Goal: Complete application form: Complete application form

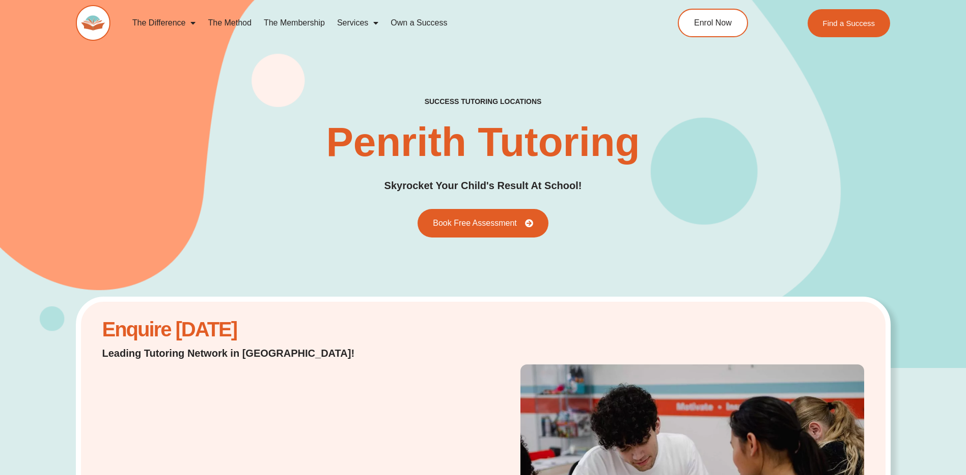
click at [234, 22] on link "The Method" at bounding box center [230, 22] width 56 height 23
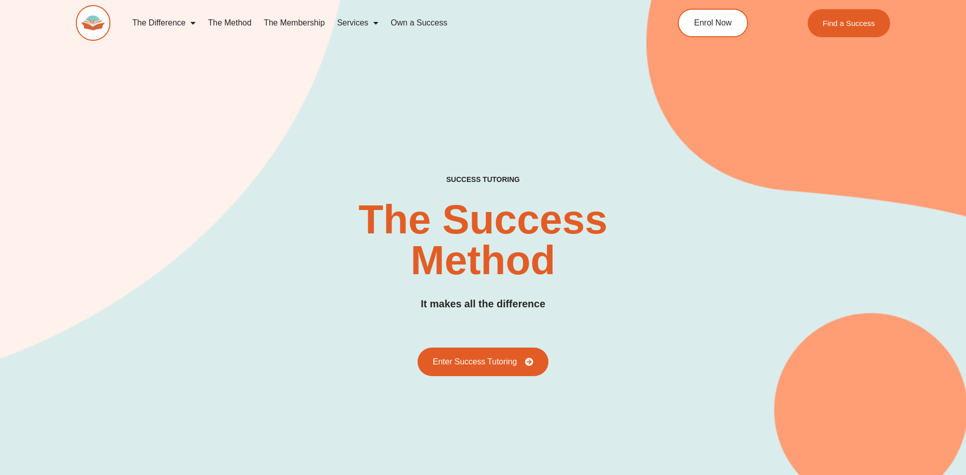
click at [163, 21] on link "The Difference" at bounding box center [164, 22] width 76 height 23
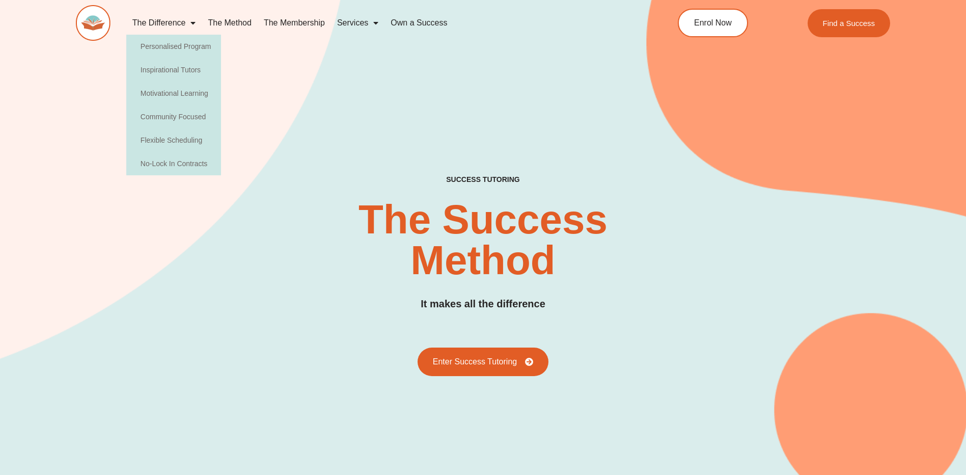
click at [86, 16] on img at bounding box center [93, 23] width 35 height 36
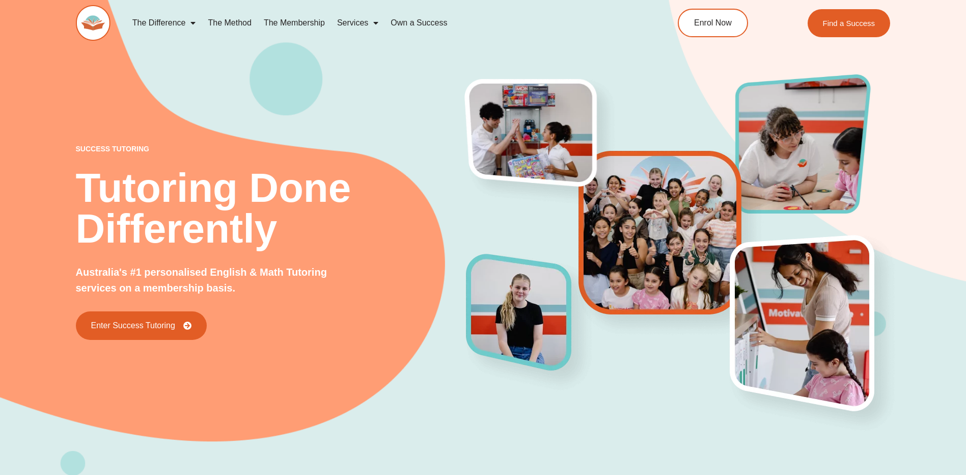
click at [306, 21] on link "The Membership" at bounding box center [294, 22] width 73 height 23
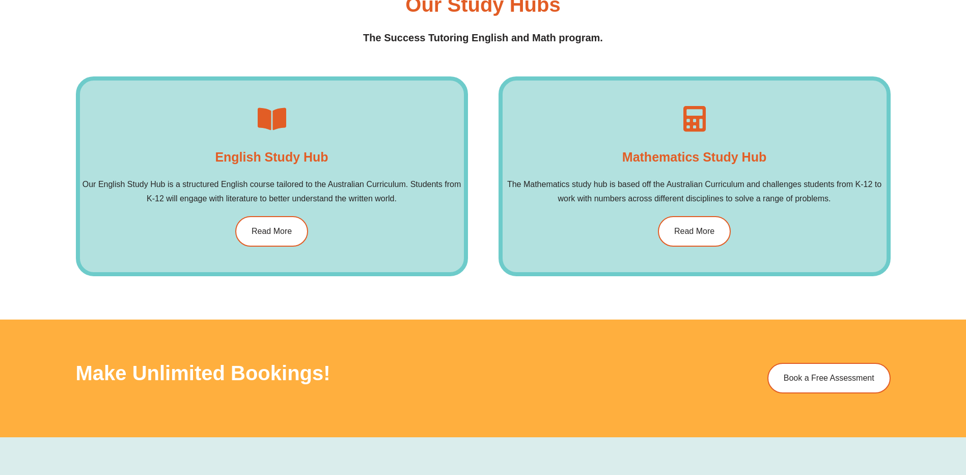
scroll to position [1629, 0]
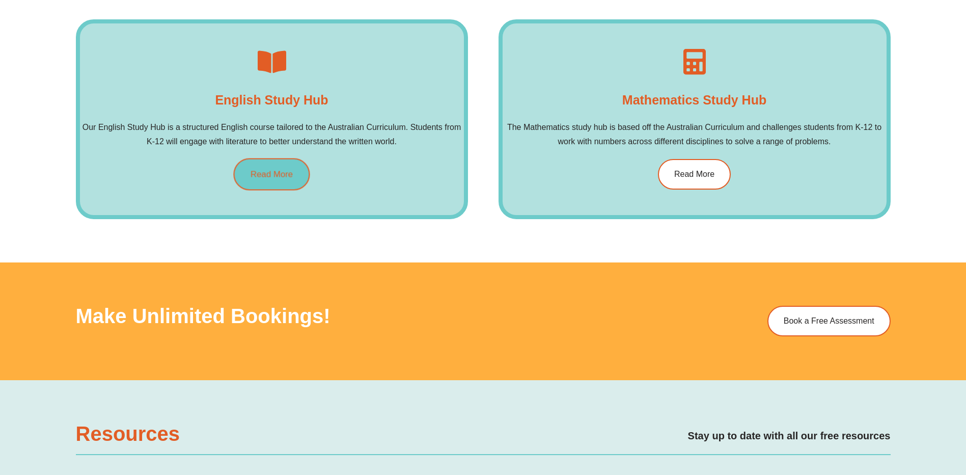
click at [275, 183] on link "Read More" at bounding box center [271, 174] width 76 height 32
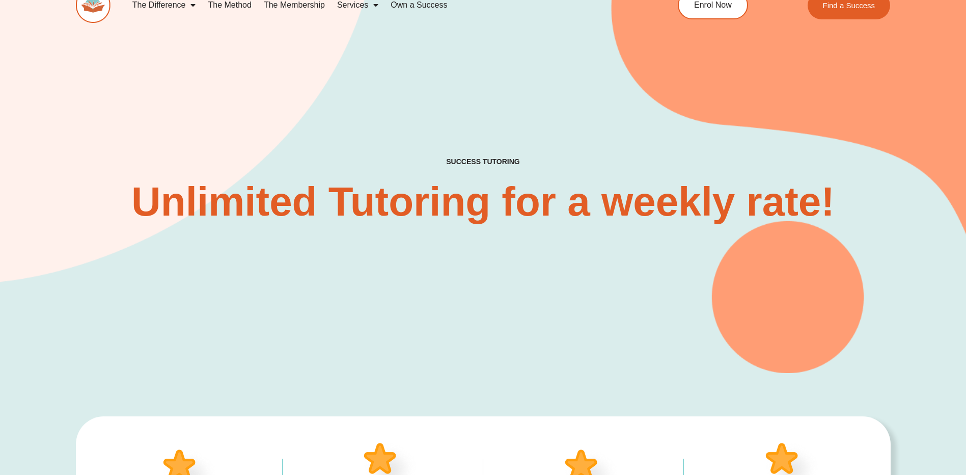
scroll to position [0, 0]
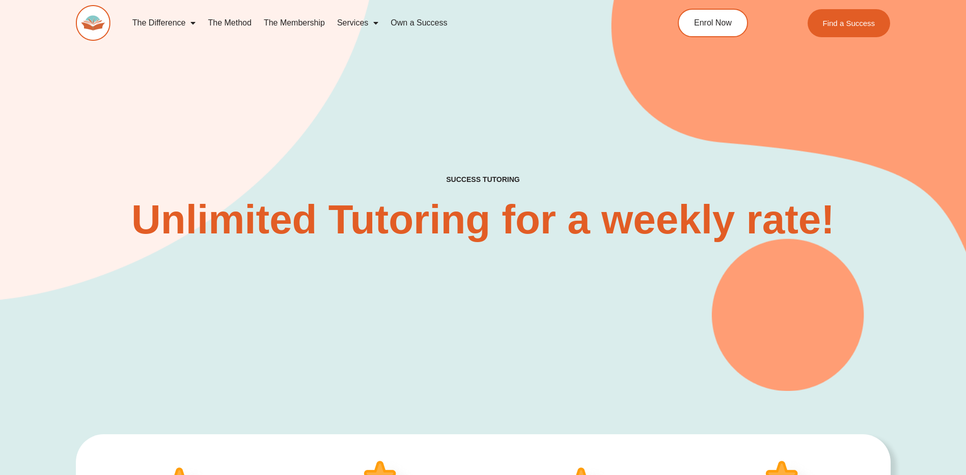
click at [232, 20] on link "The Method" at bounding box center [230, 22] width 56 height 23
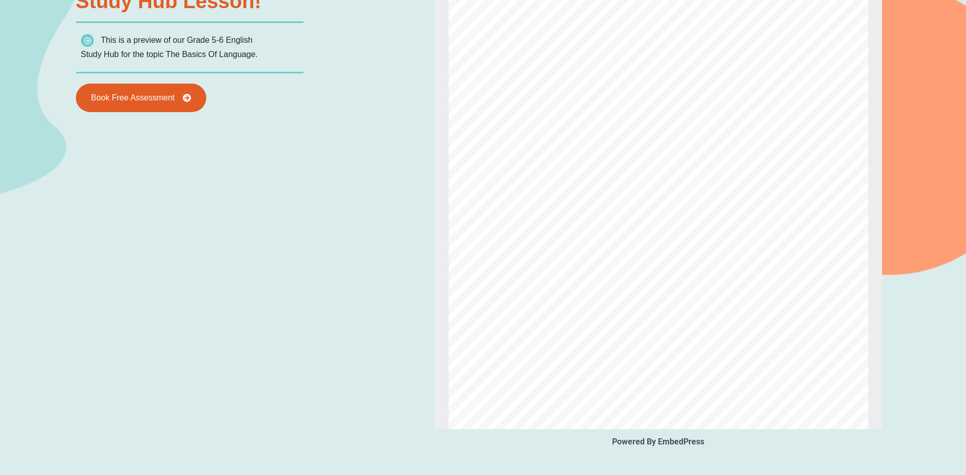
scroll to position [1324, 0]
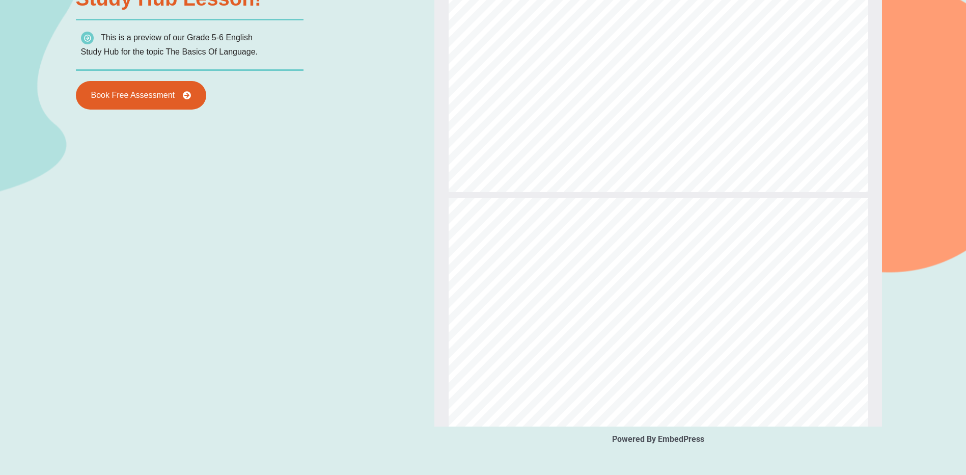
type input "*"
click at [359, 210] on div "Powered By EmbedPress View a sample english Study Hub lesson! This is a preview…" at bounding box center [483, 215] width 815 height 698
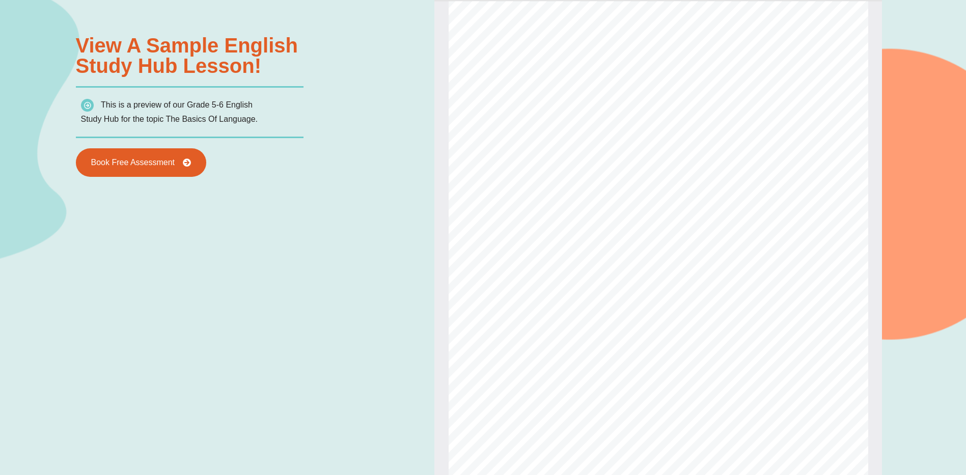
scroll to position [1171, 0]
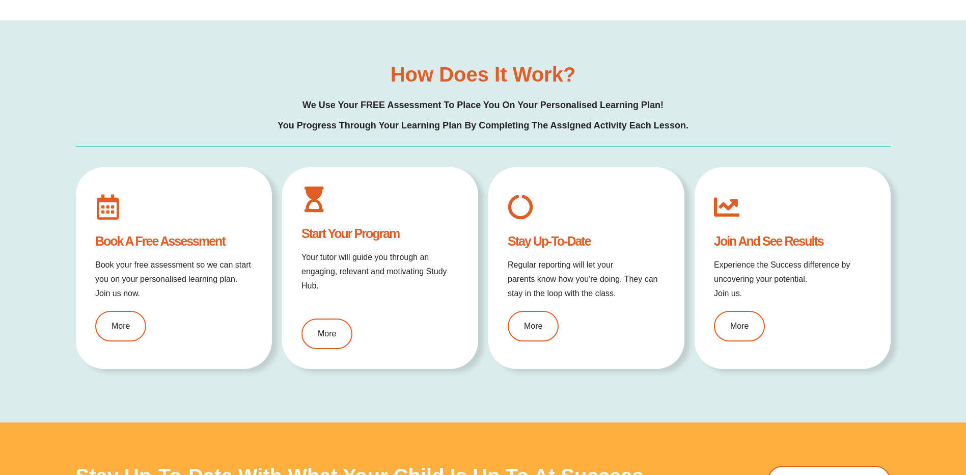
scroll to position [1171, 0]
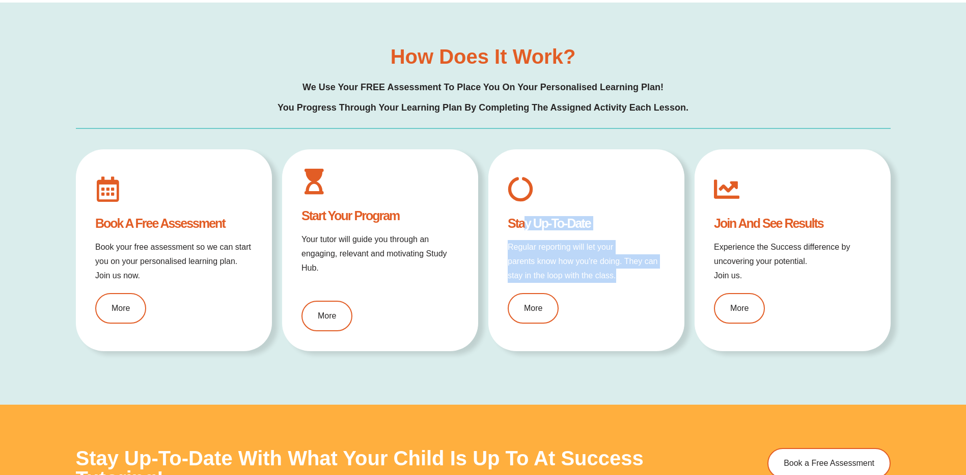
drag, startPoint x: 650, startPoint y: 276, endPoint x: 527, endPoint y: 228, distance: 131.7
click at [527, 228] on div "Stay up-to-date Regular reporting will let your parents know how you're doing. …" at bounding box center [586, 250] width 196 height 186
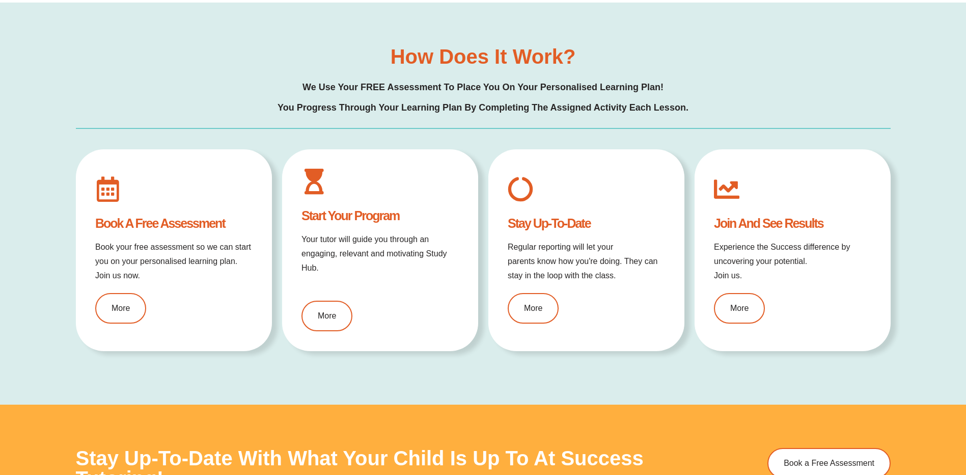
click at [783, 271] on p "Experience the Success difference by uncovering your potential. Join us." at bounding box center [792, 261] width 157 height 43
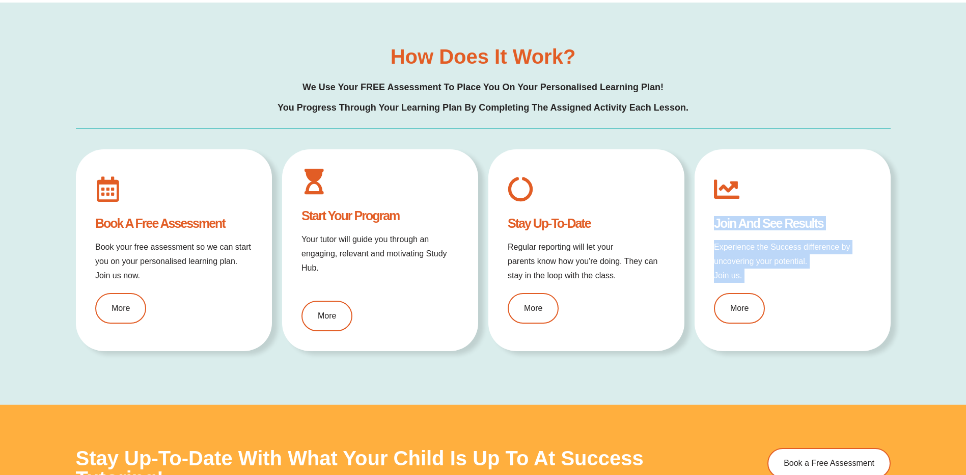
drag, startPoint x: 784, startPoint y: 272, endPoint x: 697, endPoint y: 203, distance: 111.3
click at [697, 203] on div "Join and See results Experience the Success difference by uncovering your poten…" at bounding box center [793, 250] width 196 height 186
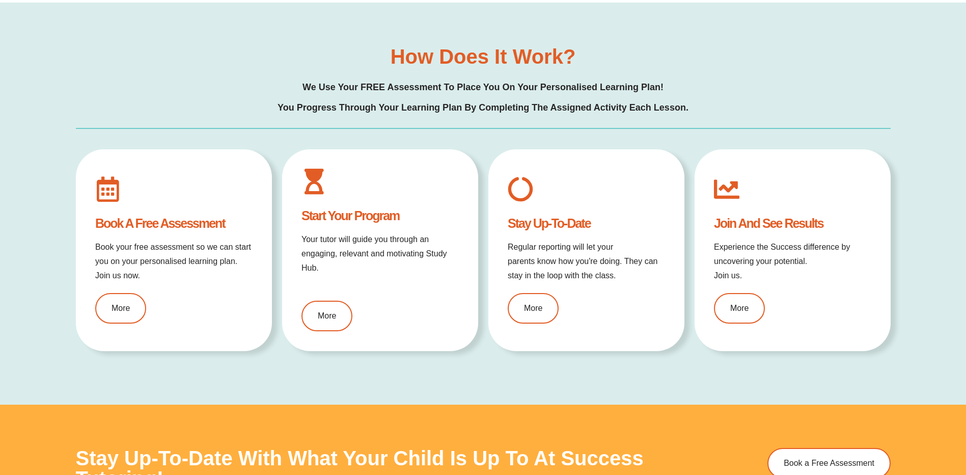
drag, startPoint x: 697, startPoint y: 203, endPoint x: 677, endPoint y: 207, distance: 19.8
click at [677, 207] on div "Stay up-to-date Regular reporting will let your parents know how you're doing. …" at bounding box center [586, 250] width 196 height 186
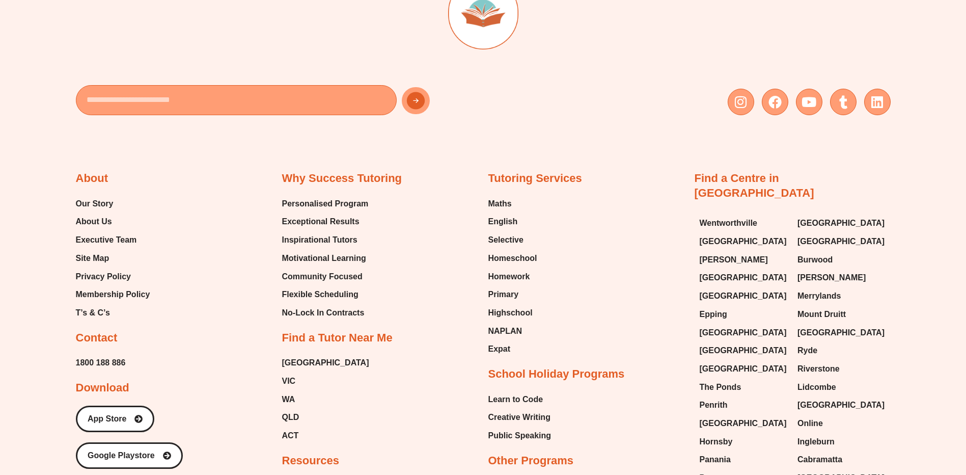
scroll to position [2307, 0]
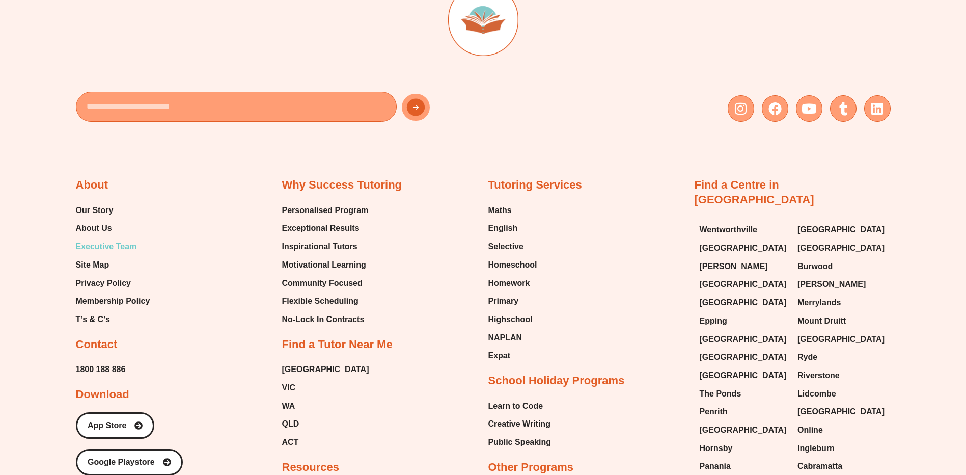
click at [104, 239] on span "Executive Team" at bounding box center [106, 246] width 61 height 15
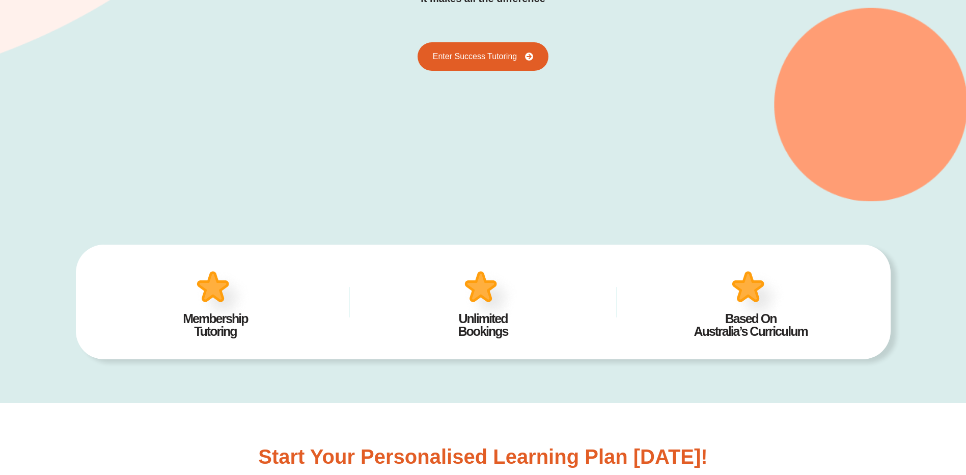
scroll to position [306, 0]
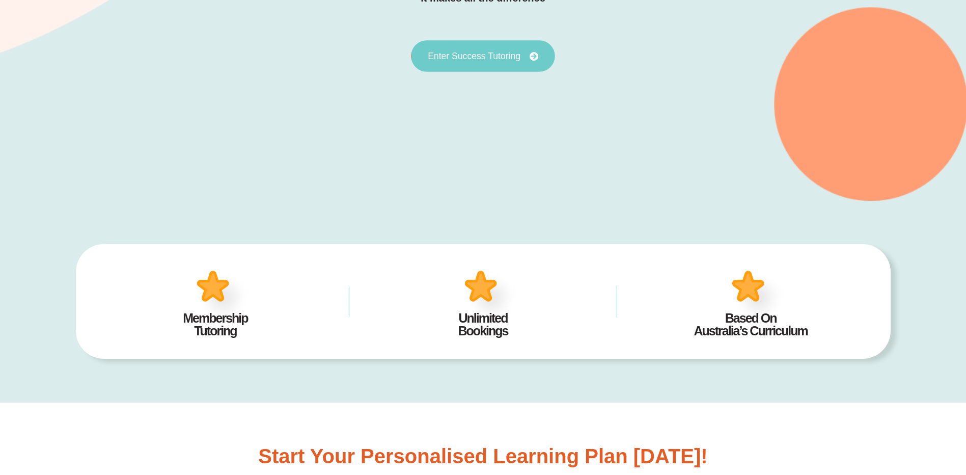
click at [503, 48] on link "Enter Success Tutoring" at bounding box center [483, 56] width 144 height 32
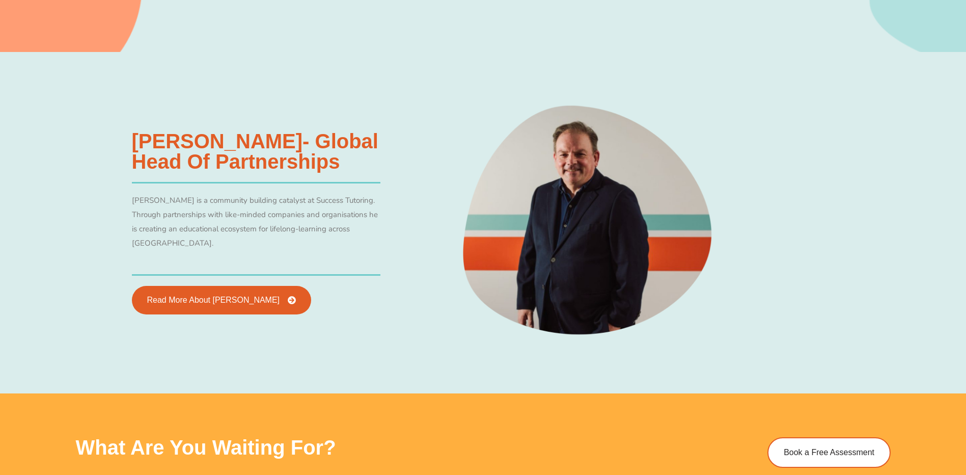
scroll to position [2139, 0]
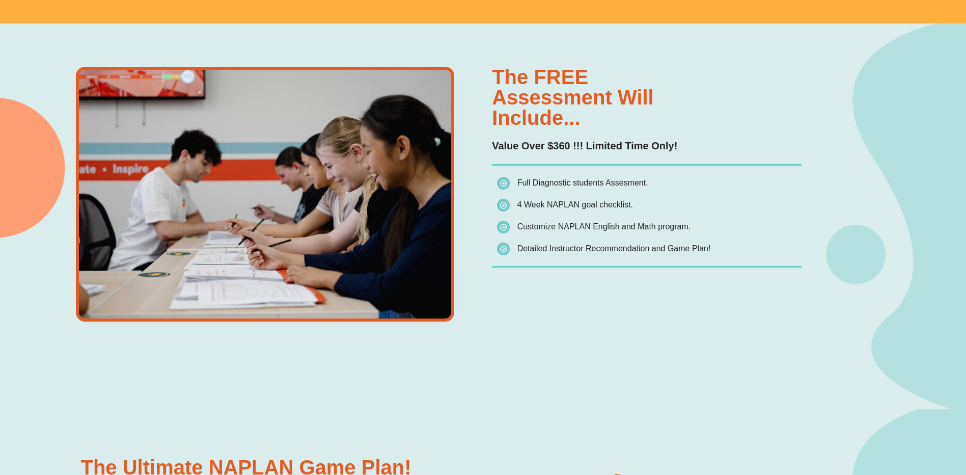
scroll to position [815, 0]
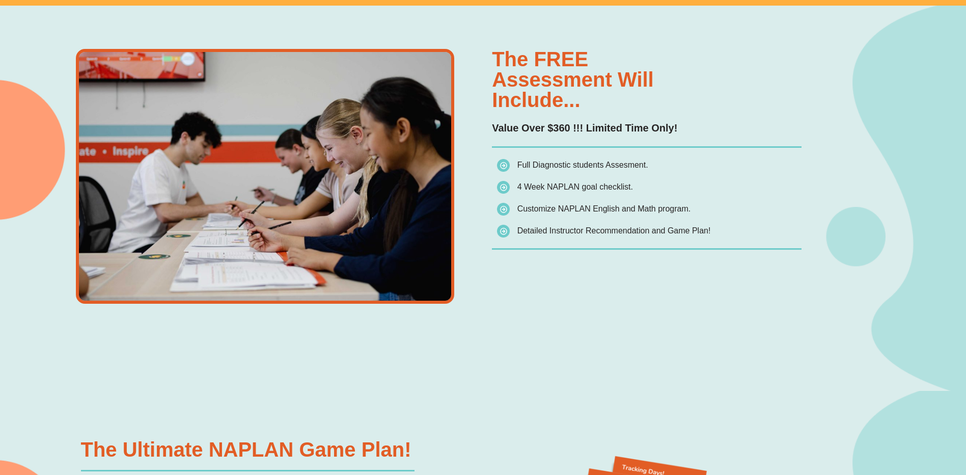
drag, startPoint x: 506, startPoint y: 173, endPoint x: 672, endPoint y: 174, distance: 165.5
click at [672, 174] on li "Full Diagnostic students Assesment." at bounding box center [649, 167] width 304 height 18
drag, startPoint x: 672, startPoint y: 174, endPoint x: 675, endPoint y: 180, distance: 6.8
click at [675, 180] on li "4 Week NAPLAN goal checklist." at bounding box center [649, 189] width 304 height 18
drag, startPoint x: 666, startPoint y: 187, endPoint x: 473, endPoint y: 163, distance: 194.0
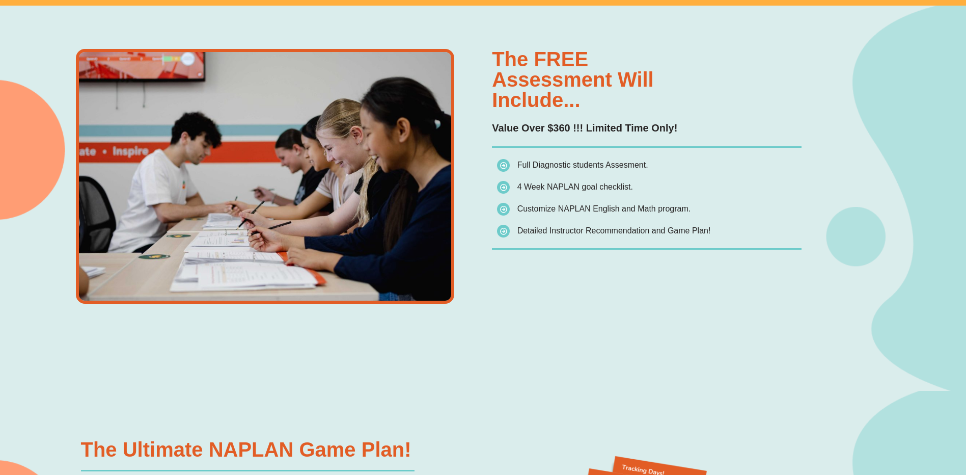
click at [473, 163] on div "The FREE assessment will include... Value Over $360 !!! Limited Time Only! Full…" at bounding box center [483, 198] width 815 height 385
drag, startPoint x: 473, startPoint y: 163, endPoint x: 583, endPoint y: 179, distance: 111.2
click at [583, 179] on ul "Full Diagnostic students Assesment. 4 Week NAPLAN goal checklist. Customize NAP…" at bounding box center [649, 198] width 304 height 80
click at [711, 208] on li "Customize NAPLAN English and Math program." at bounding box center [649, 211] width 304 height 18
drag, startPoint x: 707, startPoint y: 207, endPoint x: 482, endPoint y: 158, distance: 230.7
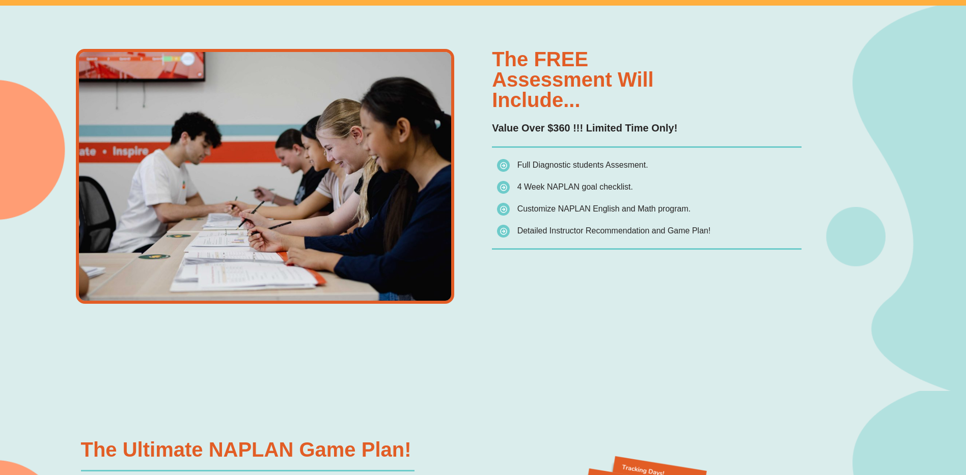
click at [482, 158] on div "The FREE assessment will include... Value Over $360 !!! Limited Time Only! Full…" at bounding box center [483, 198] width 815 height 385
drag, startPoint x: 482, startPoint y: 158, endPoint x: 541, endPoint y: 162, distance: 59.7
click at [541, 162] on span "Full Diagnostic students Assesment." at bounding box center [582, 164] width 131 height 9
drag, startPoint x: 734, startPoint y: 226, endPoint x: 508, endPoint y: 157, distance: 236.4
click at [508, 157] on div "The FREE assessment will include... Value Over $360 !!! Limited Time Only! Full…" at bounding box center [647, 176] width 310 height 255
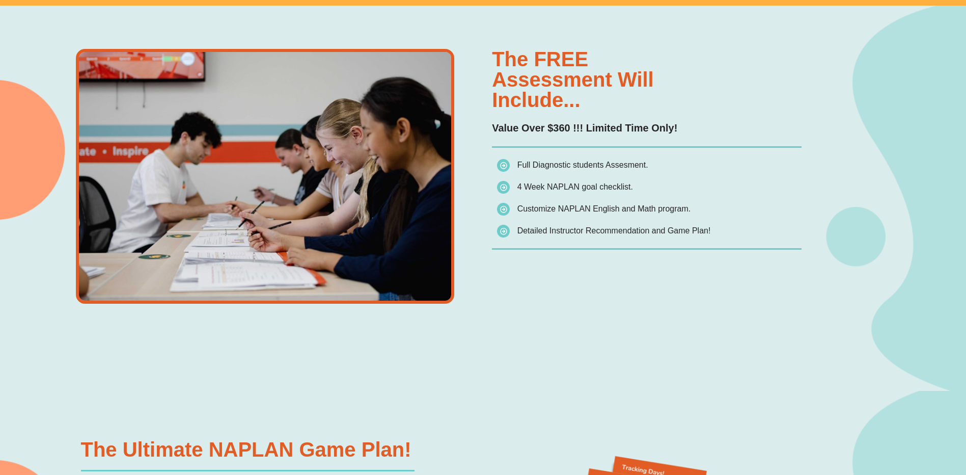
drag, startPoint x: 508, startPoint y: 157, endPoint x: 776, endPoint y: 202, distance: 271.6
click at [774, 202] on li "Customize NAPLAN English and Math program." at bounding box center [649, 211] width 304 height 18
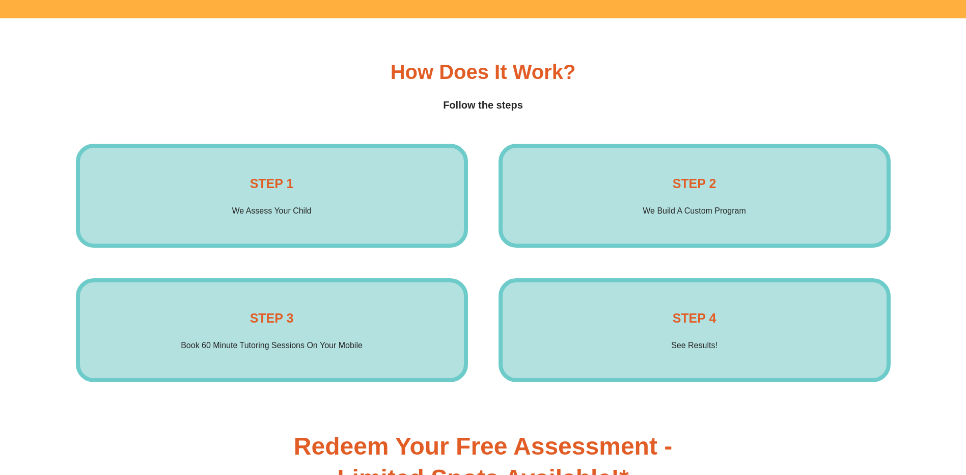
scroll to position [1680, 0]
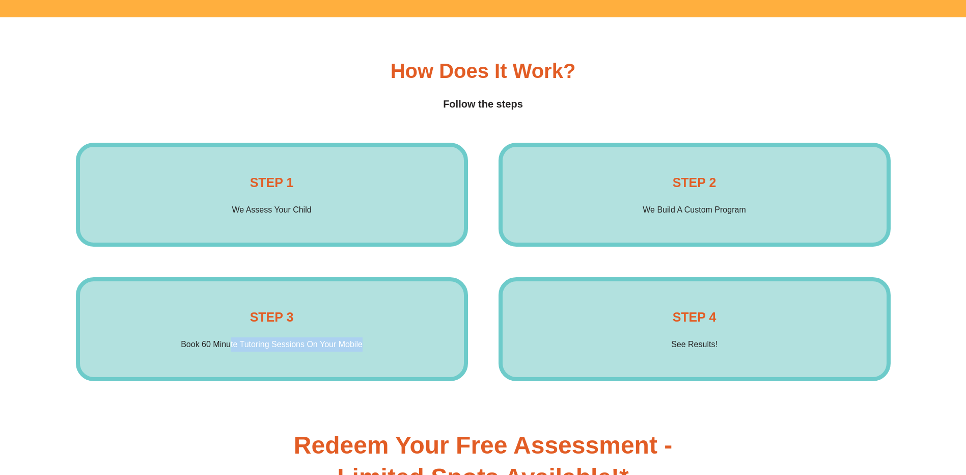
drag, startPoint x: 241, startPoint y: 319, endPoint x: 372, endPoint y: 358, distance: 136.8
click at [372, 358] on div "STEP 3 Book 60 Minute Tutoring Sessions On Your Mobile Enrol Now" at bounding box center [272, 329] width 392 height 104
drag, startPoint x: 326, startPoint y: 349, endPoint x: 165, endPoint y: 308, distance: 166.6
click at [165, 308] on div "STEP 3 Book 60 Minute Tutoring Sessions On Your Mobile Enrol Now" at bounding box center [272, 329] width 392 height 104
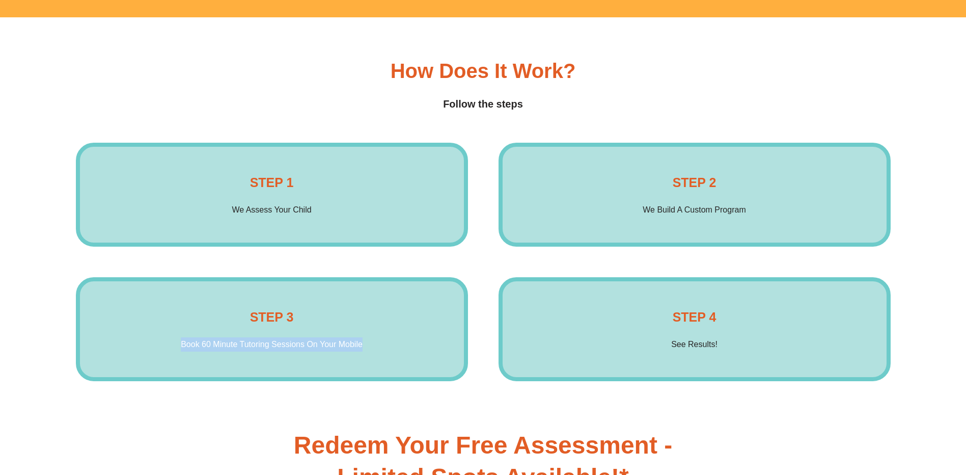
drag, startPoint x: 165, startPoint y: 308, endPoint x: 231, endPoint y: 318, distance: 66.5
click at [229, 317] on div "STEP 3 Book 60 Minute Tutoring Sessions On Your Mobile Enrol Now" at bounding box center [272, 329] width 392 height 104
drag, startPoint x: 667, startPoint y: 326, endPoint x: 741, endPoint y: 346, distance: 76.5
click at [741, 346] on div "STEP 4 See Results! Enrol Now" at bounding box center [694, 329] width 392 height 104
drag, startPoint x: 741, startPoint y: 346, endPoint x: 740, endPoint y: 351, distance: 5.7
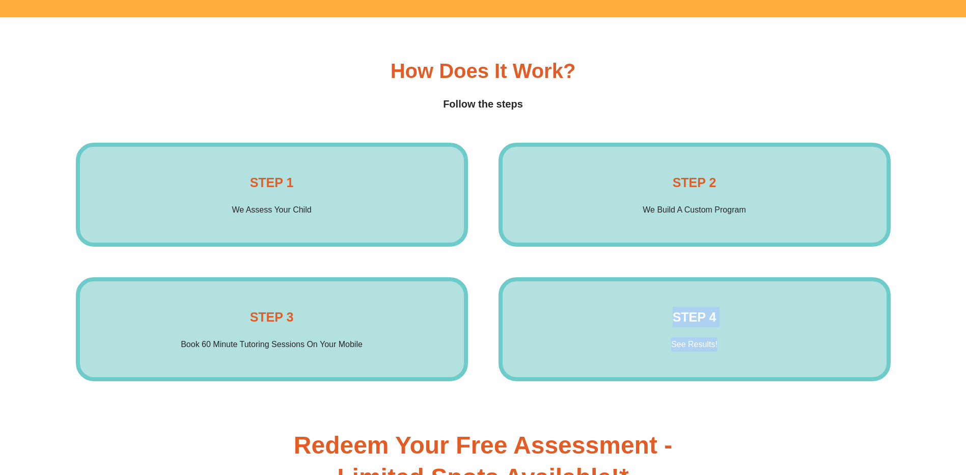
click at [740, 351] on div "STEP 4 See Results! Enrol Now" at bounding box center [694, 329] width 392 height 104
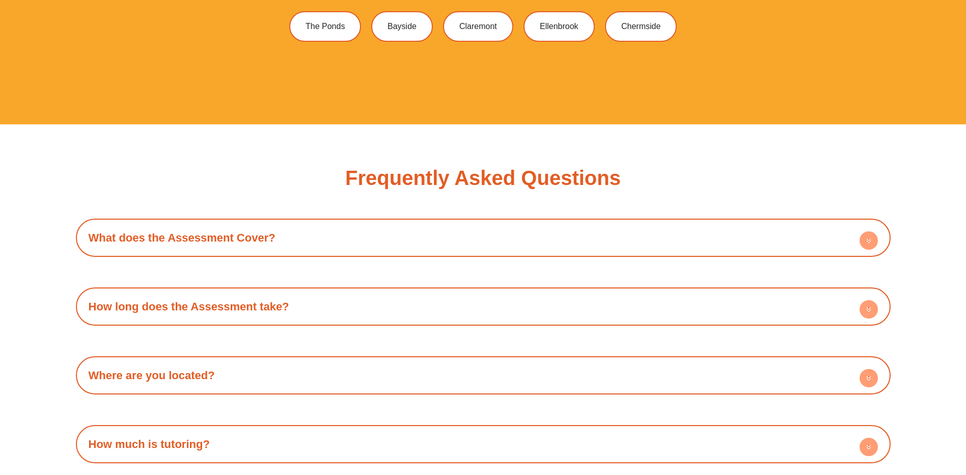
scroll to position [3106, 0]
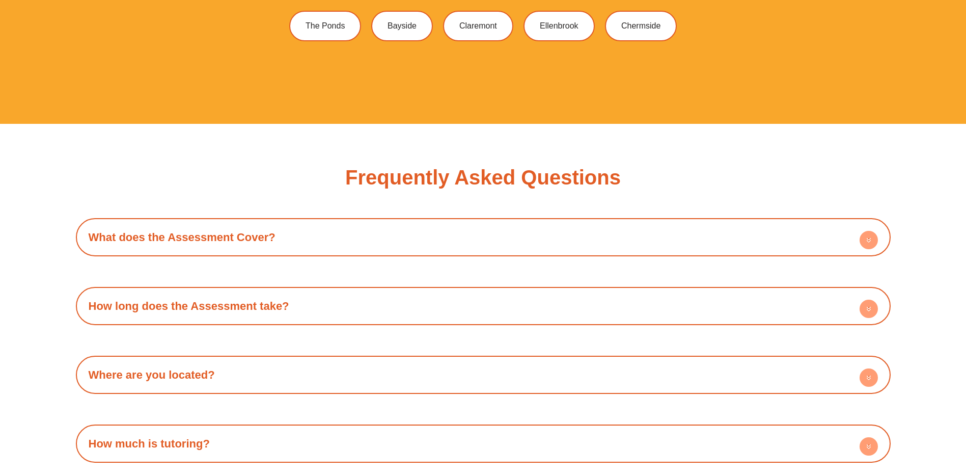
click at [279, 245] on h4 "What does the Assessment Cover?" at bounding box center [483, 237] width 805 height 28
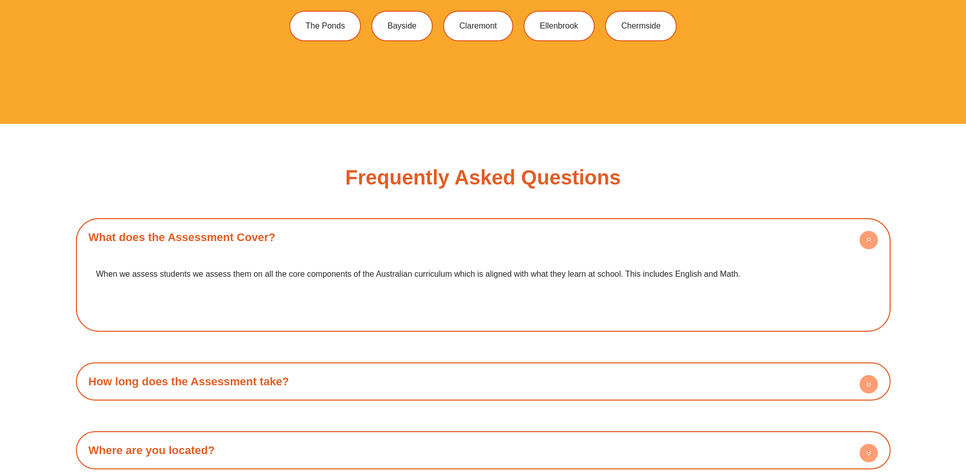
click at [279, 245] on h4 "What does the Assessment Cover?" at bounding box center [483, 237] width 805 height 28
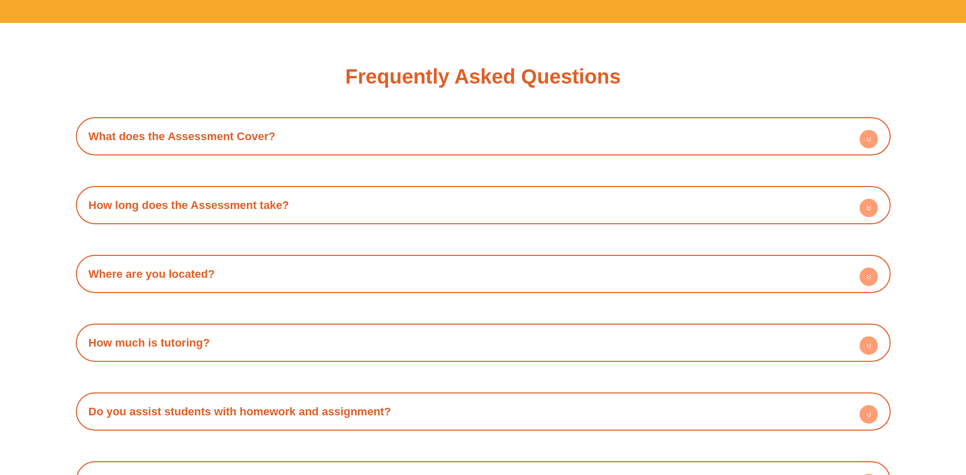
scroll to position [3208, 0]
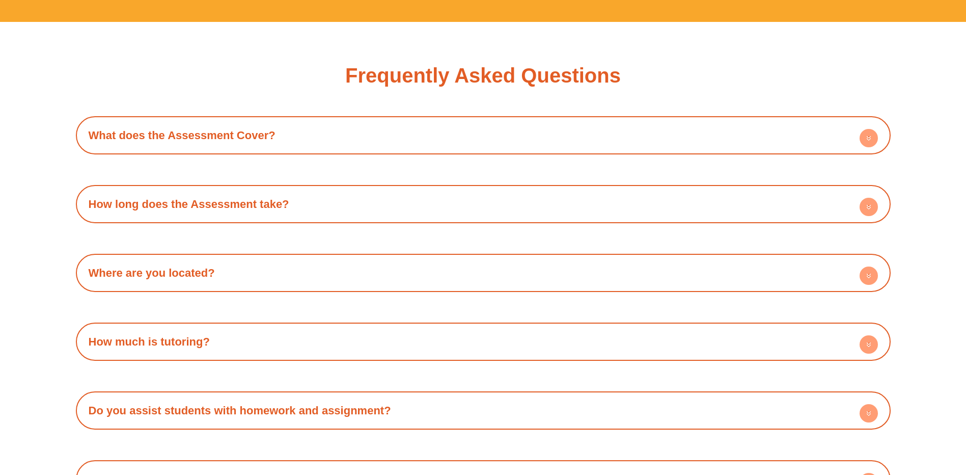
click at [273, 211] on div "How long does the Assessment take?" at bounding box center [483, 204] width 805 height 28
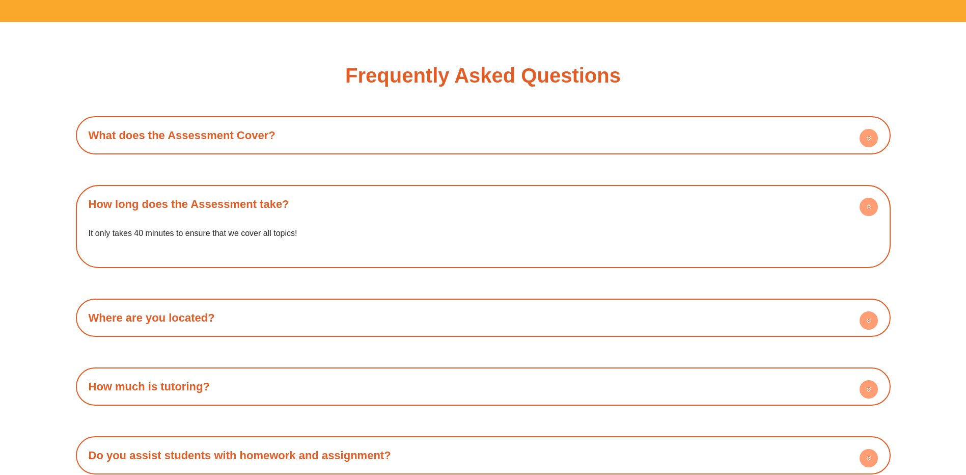
click at [273, 211] on div "How long does the Assessment take?" at bounding box center [483, 204] width 805 height 28
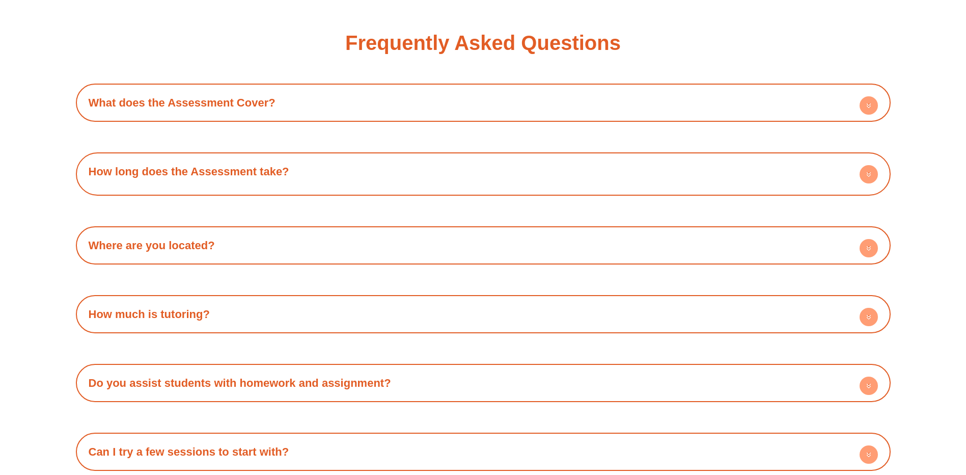
scroll to position [3259, 0]
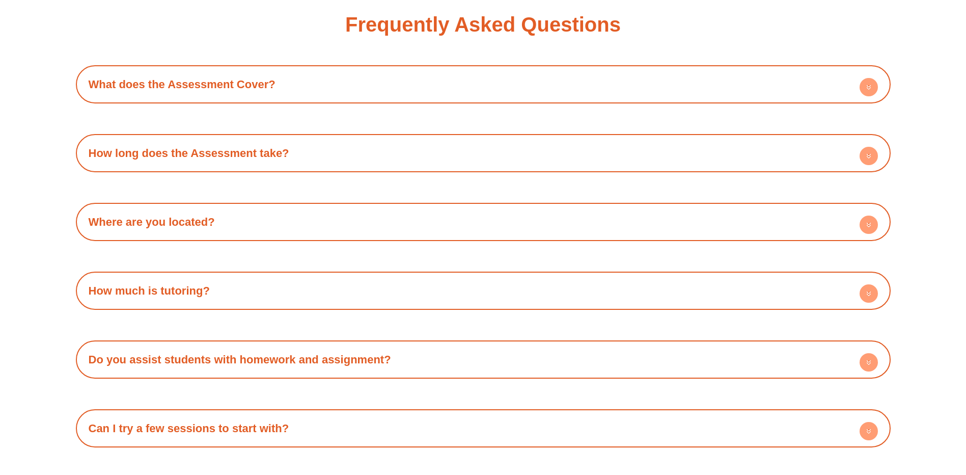
click at [273, 212] on h4 "Where are you located?" at bounding box center [483, 222] width 805 height 28
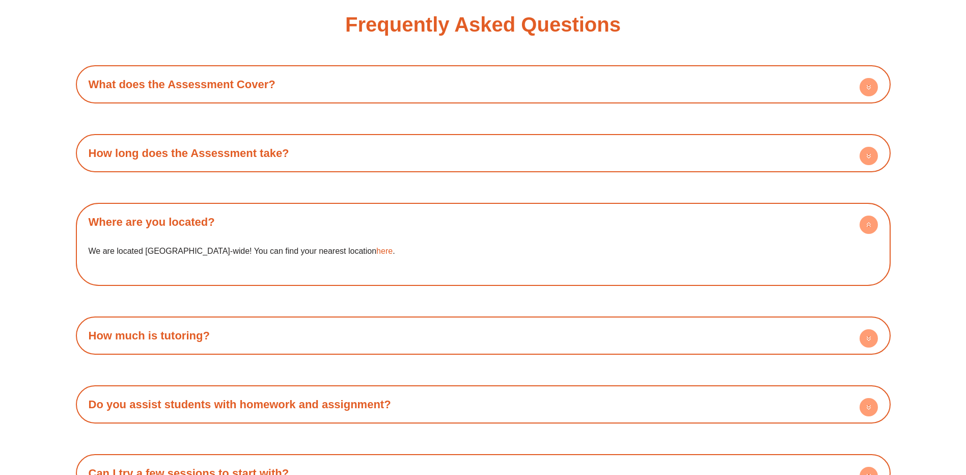
click at [273, 219] on h4 "Where are you located?" at bounding box center [483, 222] width 805 height 28
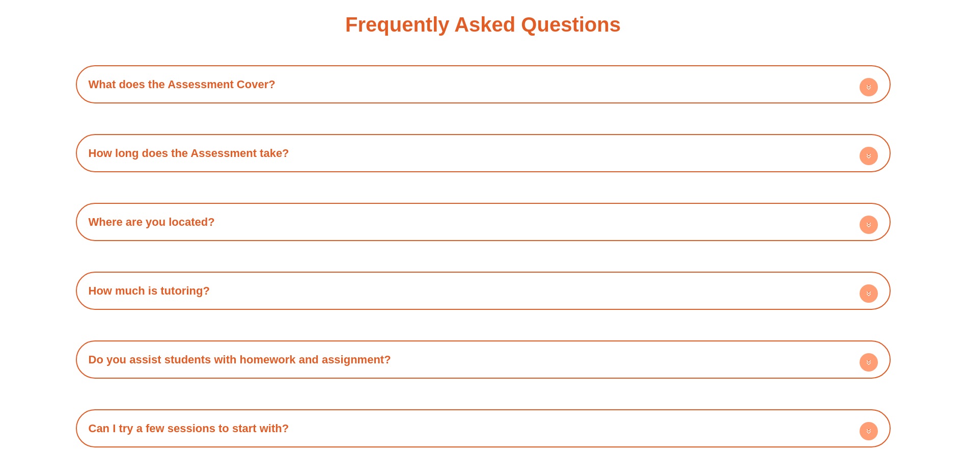
click at [283, 280] on div "How much is tutoring?" at bounding box center [483, 290] width 805 height 28
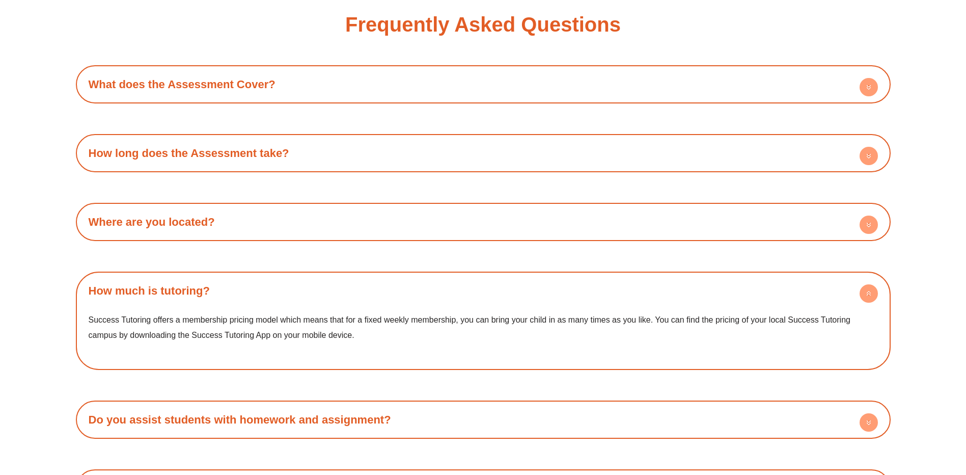
click at [282, 284] on div "How much is tutoring?" at bounding box center [483, 290] width 805 height 28
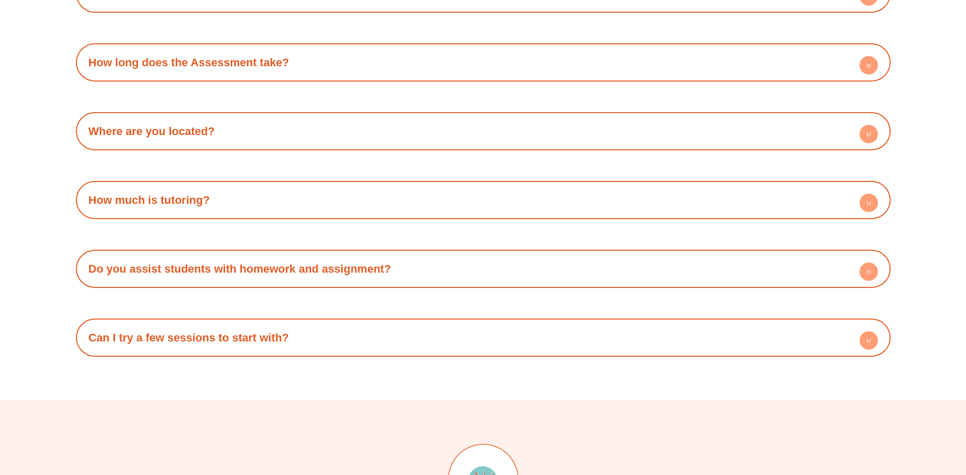
scroll to position [3361, 0]
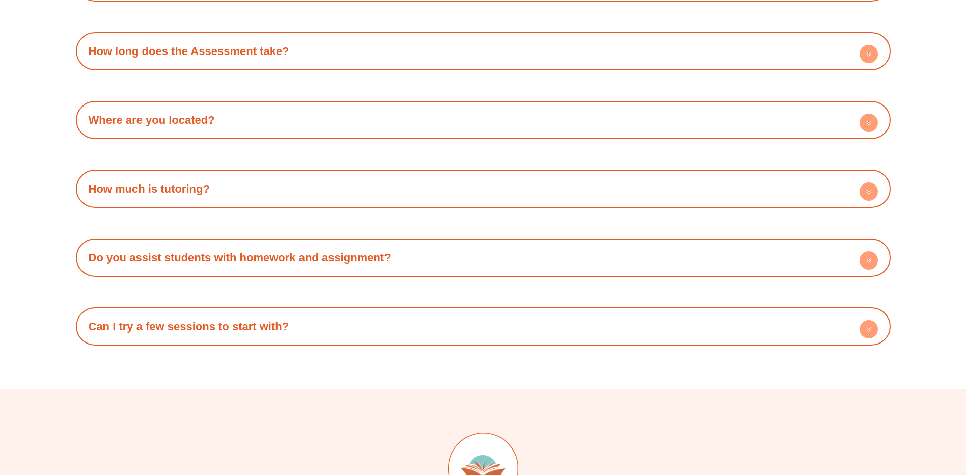
click at [276, 250] on h4 "Do you assist students with homework and assignment?" at bounding box center [483, 257] width 805 height 28
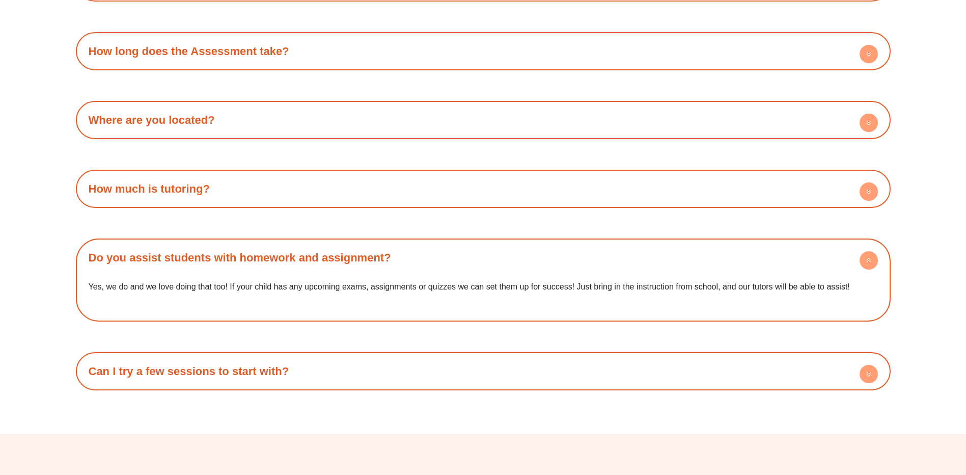
click at [331, 265] on h4 "Do you assist students with homework and assignment?" at bounding box center [483, 257] width 805 height 28
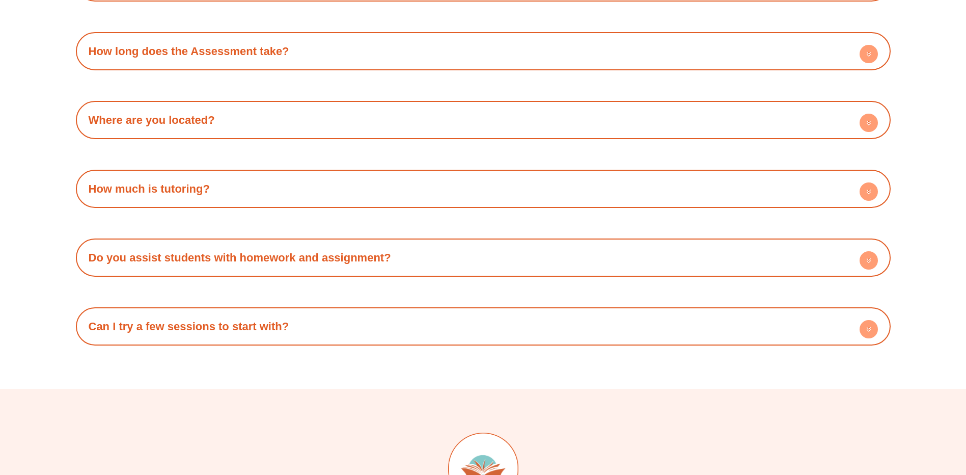
click at [340, 315] on h4 "Can I try a few sessions to start with?" at bounding box center [483, 326] width 805 height 28
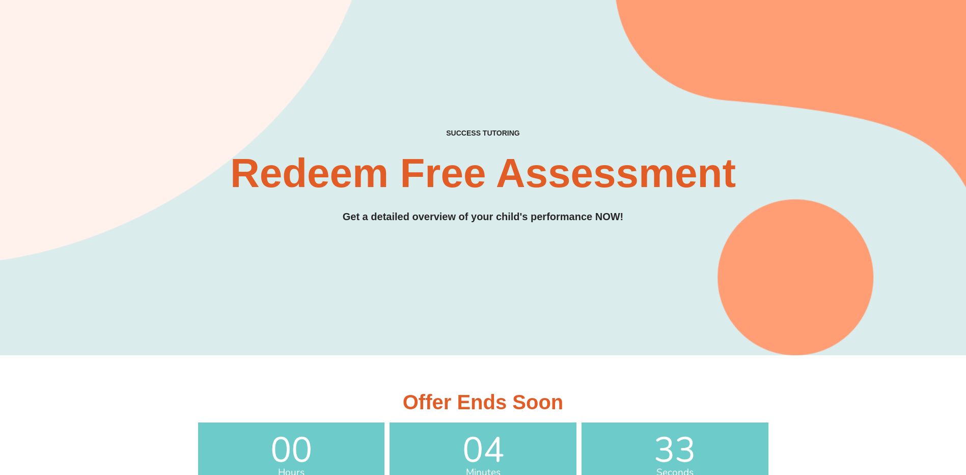
scroll to position [0, 0]
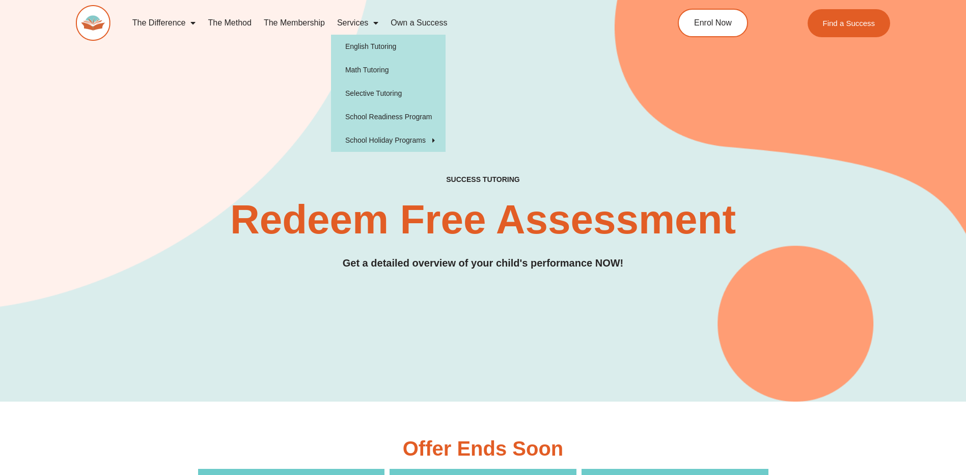
click at [359, 24] on link "Services" at bounding box center [357, 22] width 53 height 23
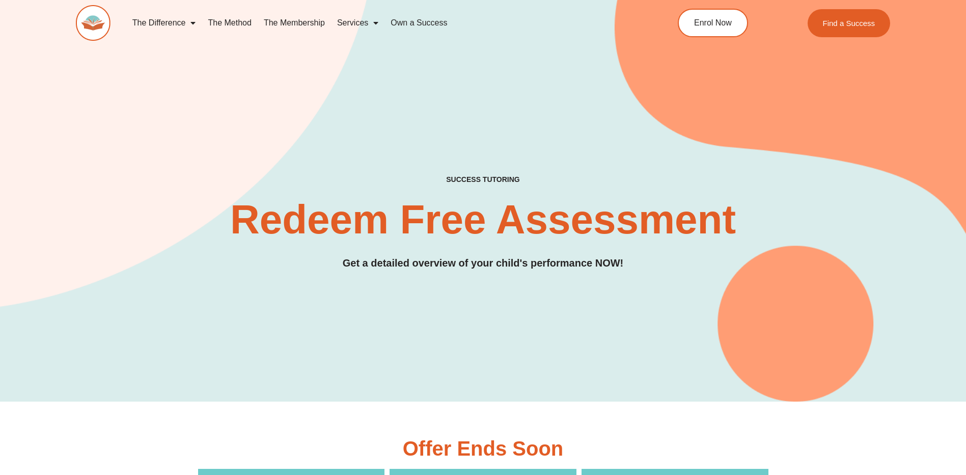
click at [361, 23] on link "Services" at bounding box center [357, 22] width 53 height 23
click at [705, 30] on link "Enrol Now" at bounding box center [712, 23] width 74 height 30
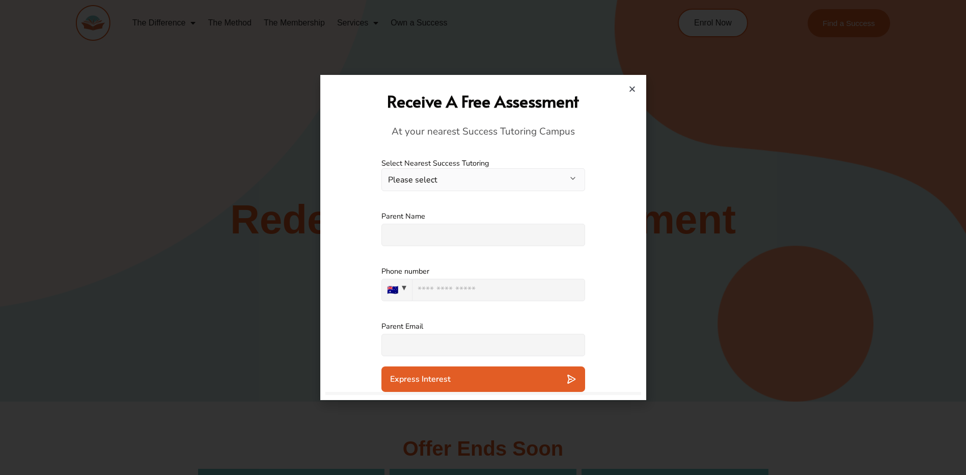
click at [503, 166] on label "Select Nearest Success Tutoring" at bounding box center [483, 163] width 204 height 10
click at [503, 178] on button "Please select" at bounding box center [483, 179] width 204 height 23
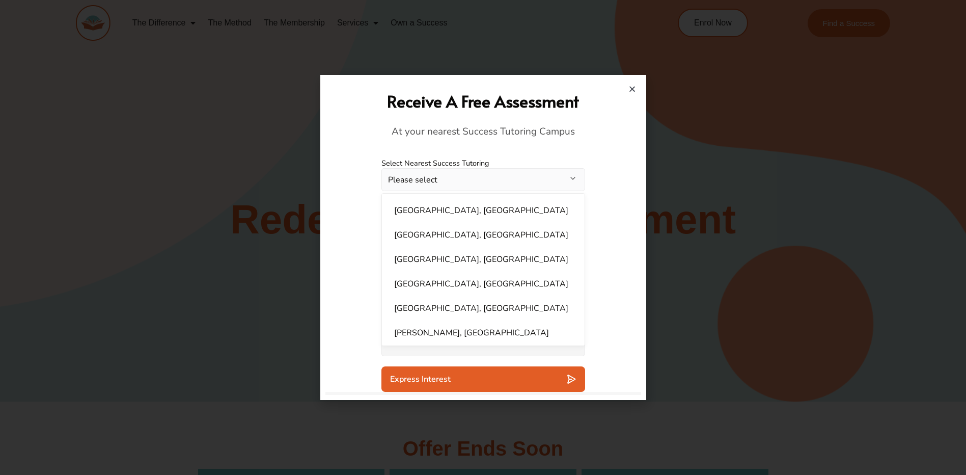
scroll to position [407, 0]
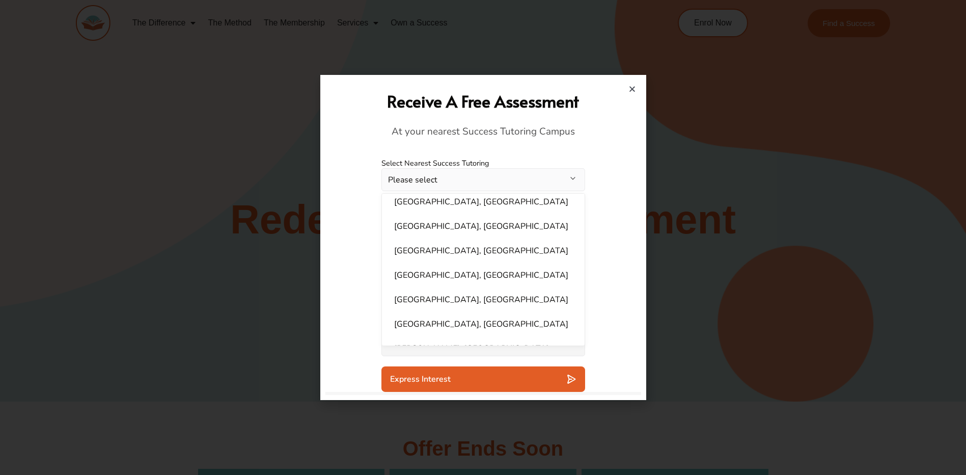
click at [497, 265] on li "[GEOGRAPHIC_DATA], [GEOGRAPHIC_DATA]" at bounding box center [483, 275] width 190 height 20
select select "**********"
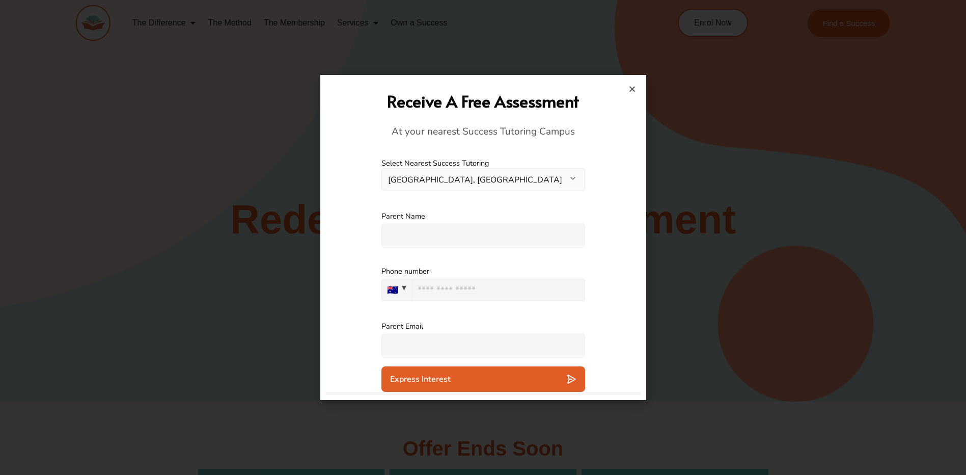
click at [519, 240] on input "text" at bounding box center [483, 235] width 204 height 22
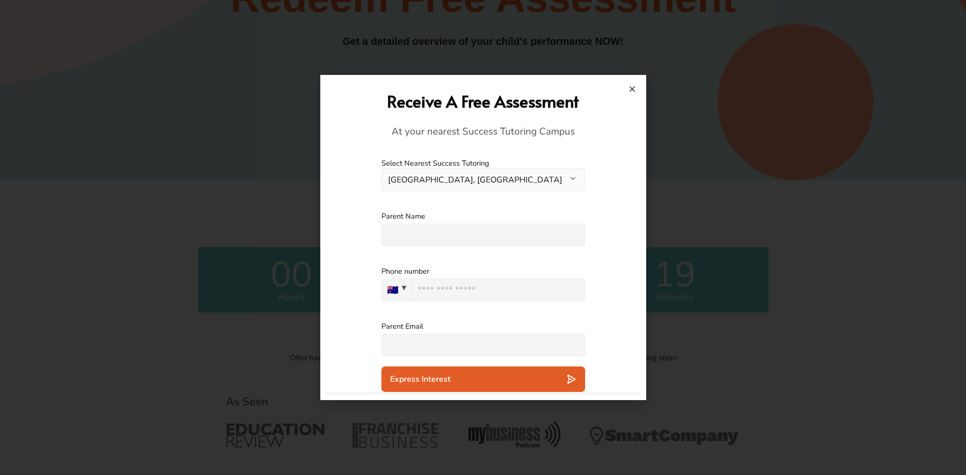
scroll to position [255, 0]
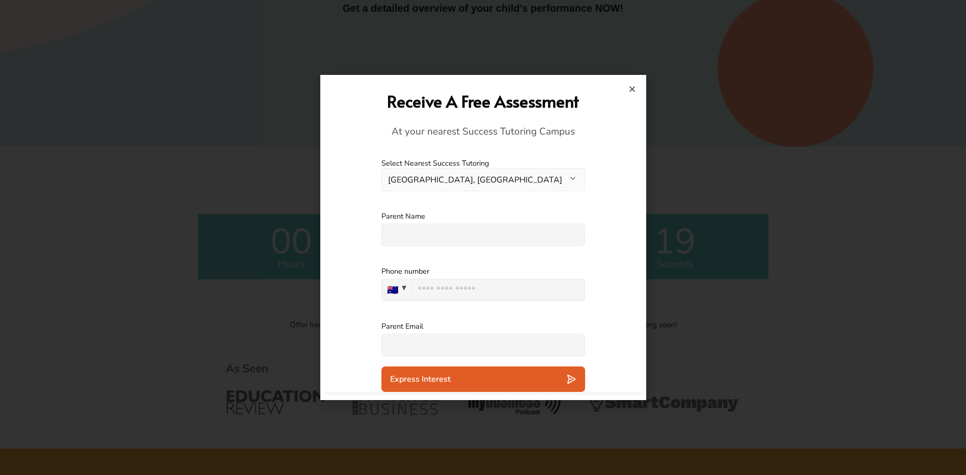
click at [533, 235] on input "text" at bounding box center [483, 235] width 204 height 22
type input "*"
type input "**********"
click at [474, 334] on input "text" at bounding box center [483, 345] width 204 height 22
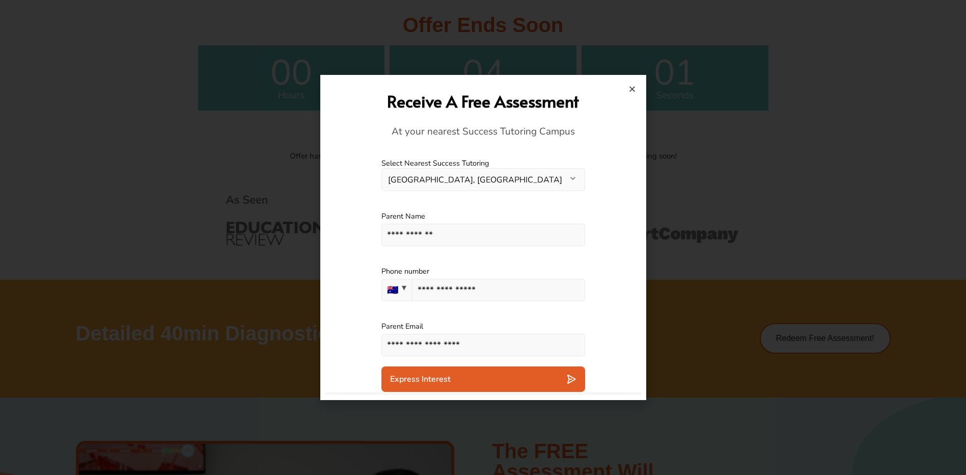
scroll to position [509, 0]
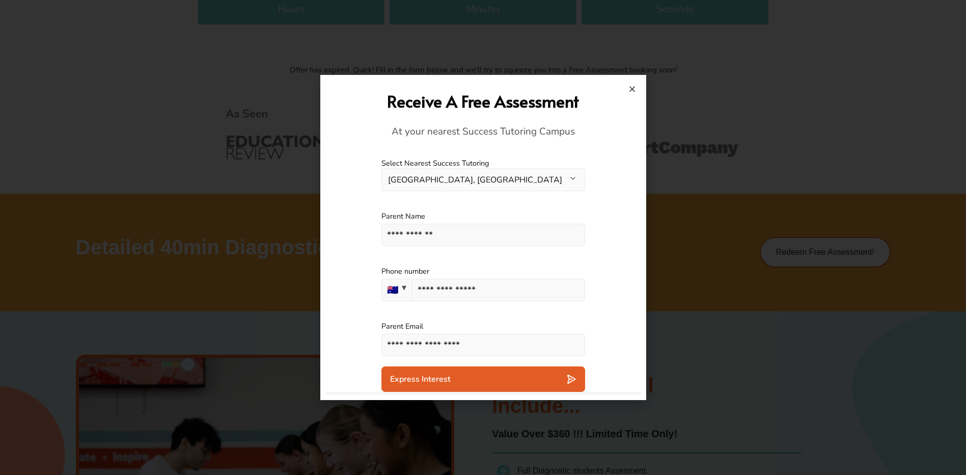
type input "**********"
click at [435, 380] on span "Express Interest" at bounding box center [420, 379] width 61 height 10
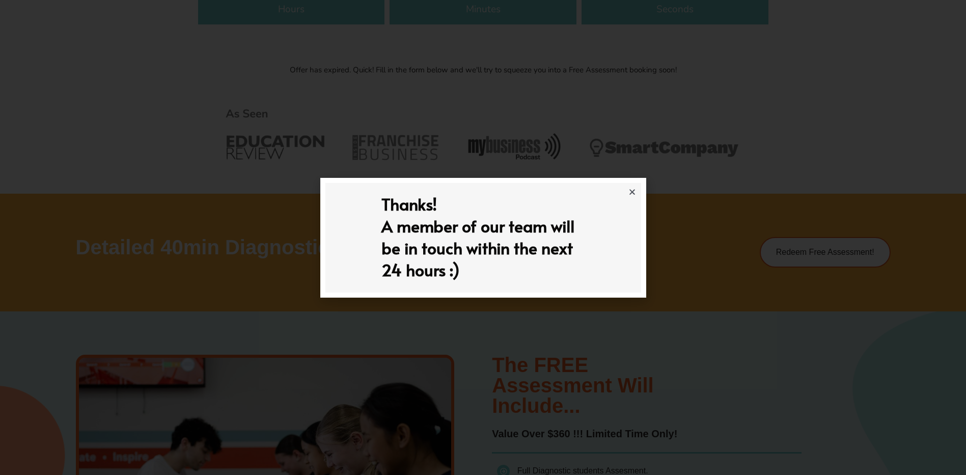
click at [634, 189] on icon "Close" at bounding box center [632, 192] width 8 height 8
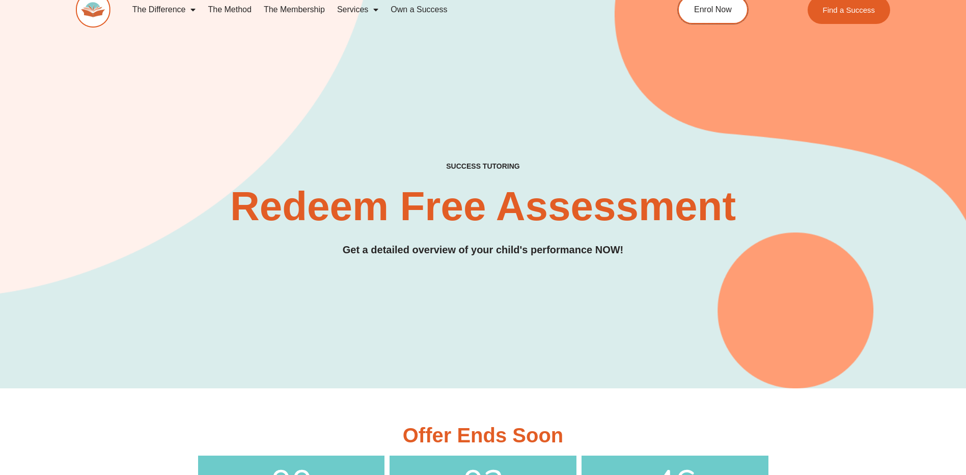
scroll to position [0, 0]
